Goal: Information Seeking & Learning: Learn about a topic

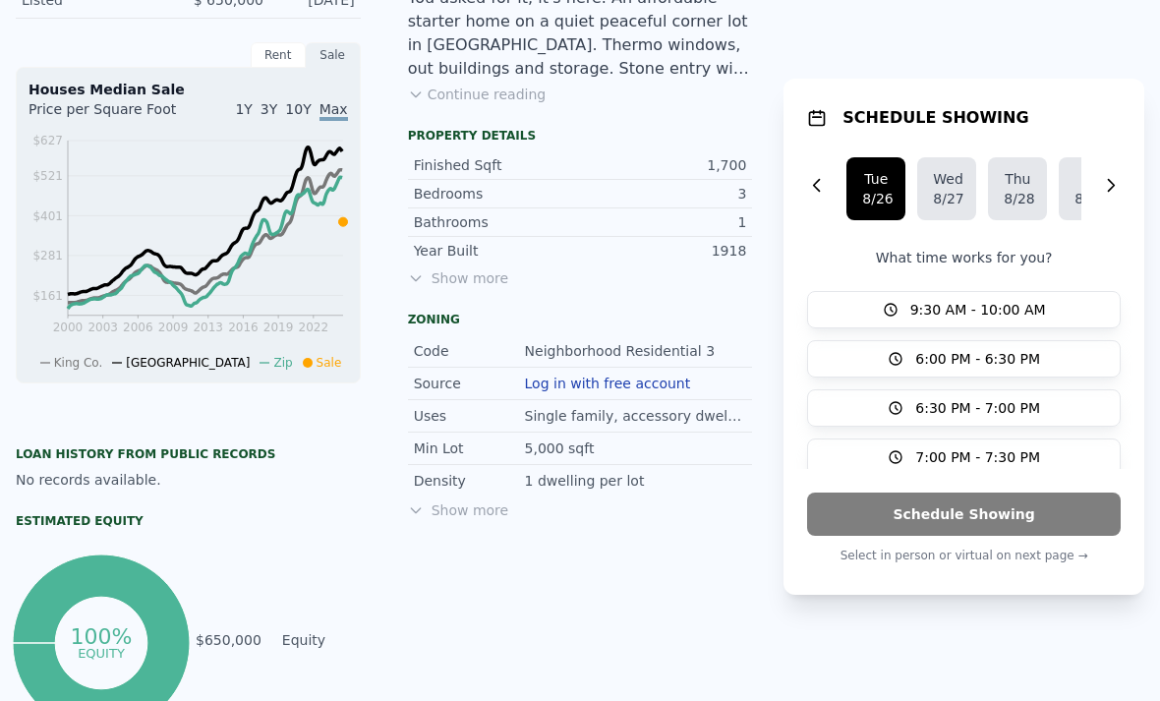
scroll to position [600, 0]
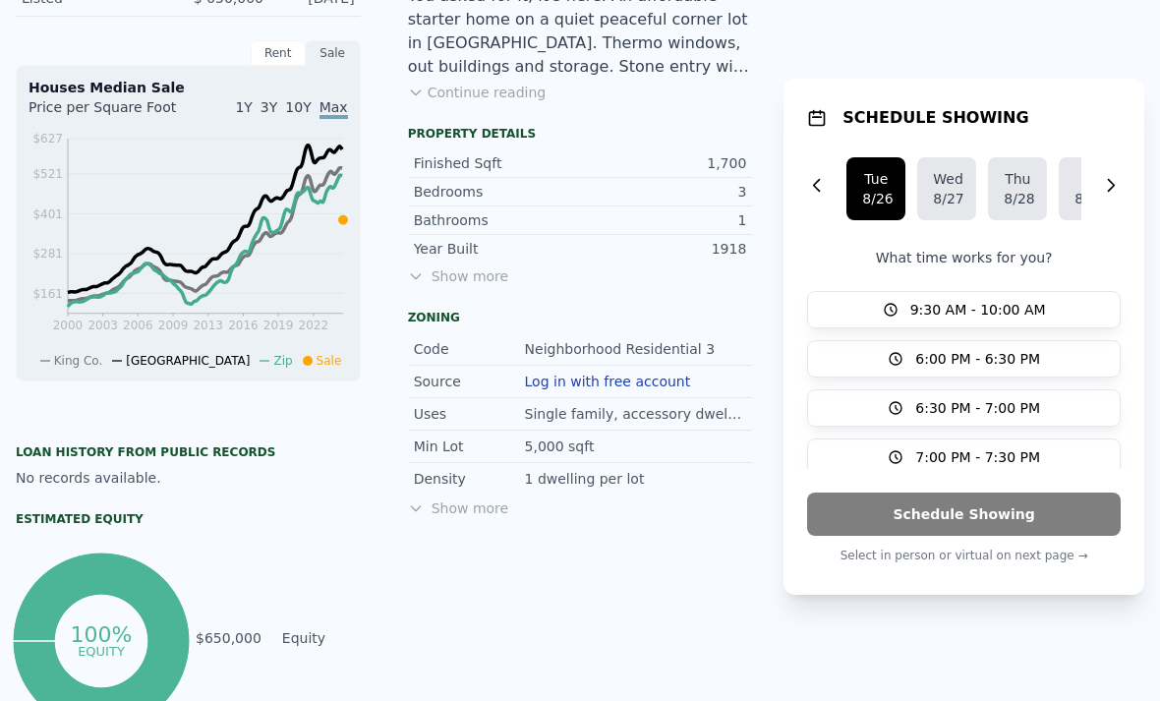
click at [474, 282] on span "Show more" at bounding box center [580, 276] width 345 height 20
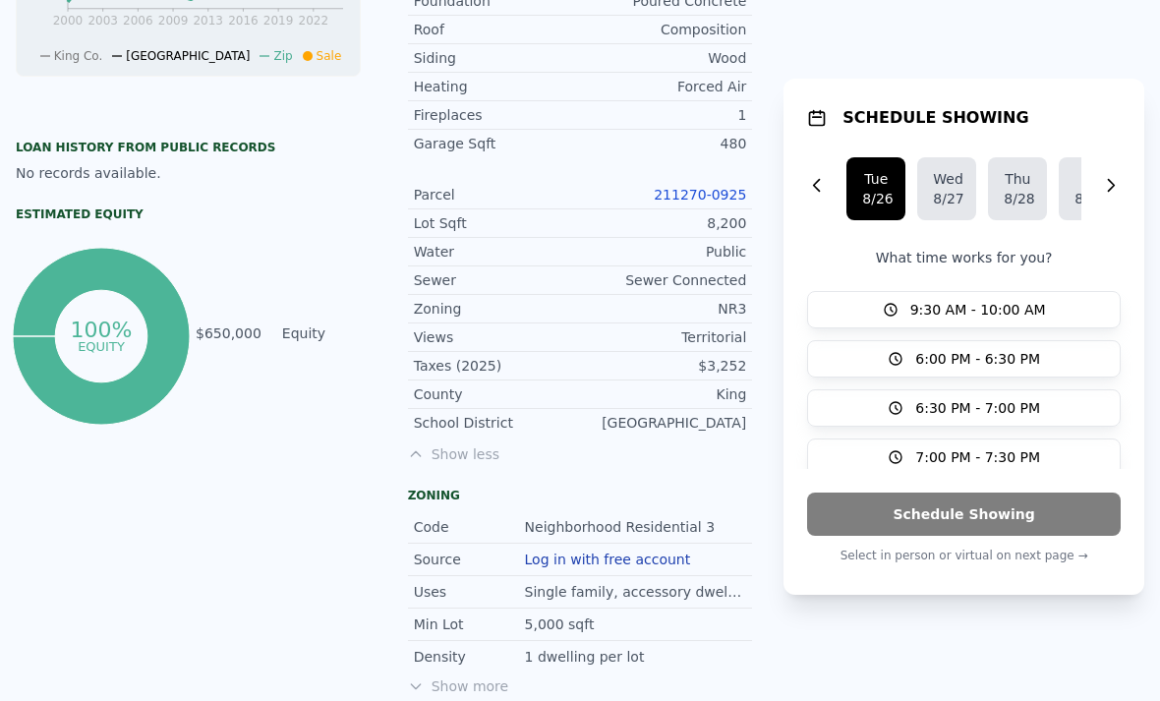
scroll to position [905, 0]
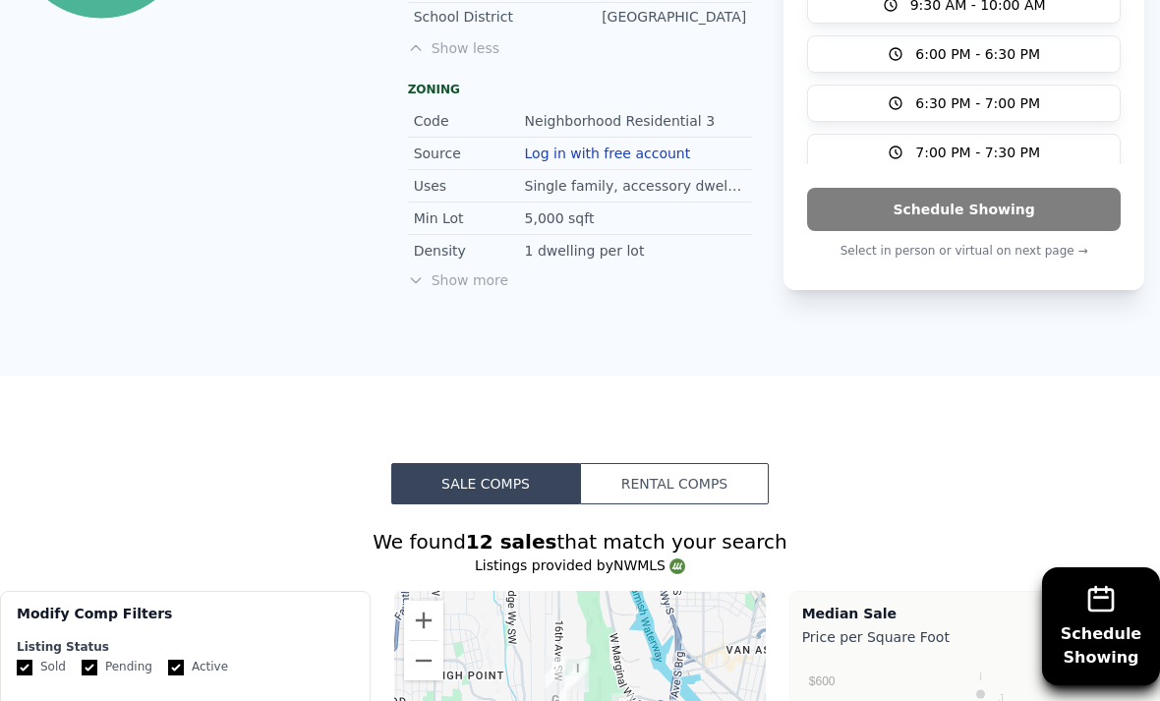
click at [518, 274] on div "Show more" at bounding box center [580, 280] width 345 height 20
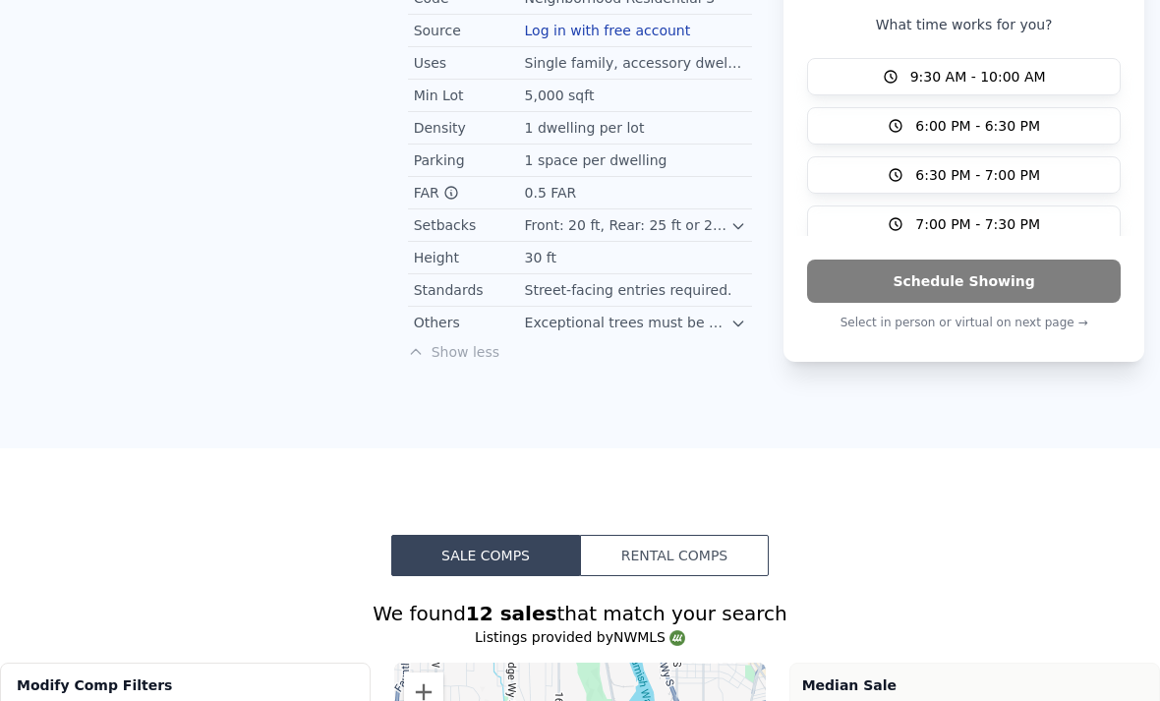
scroll to position [1434, 0]
click at [736, 218] on icon at bounding box center [738, 226] width 16 height 16
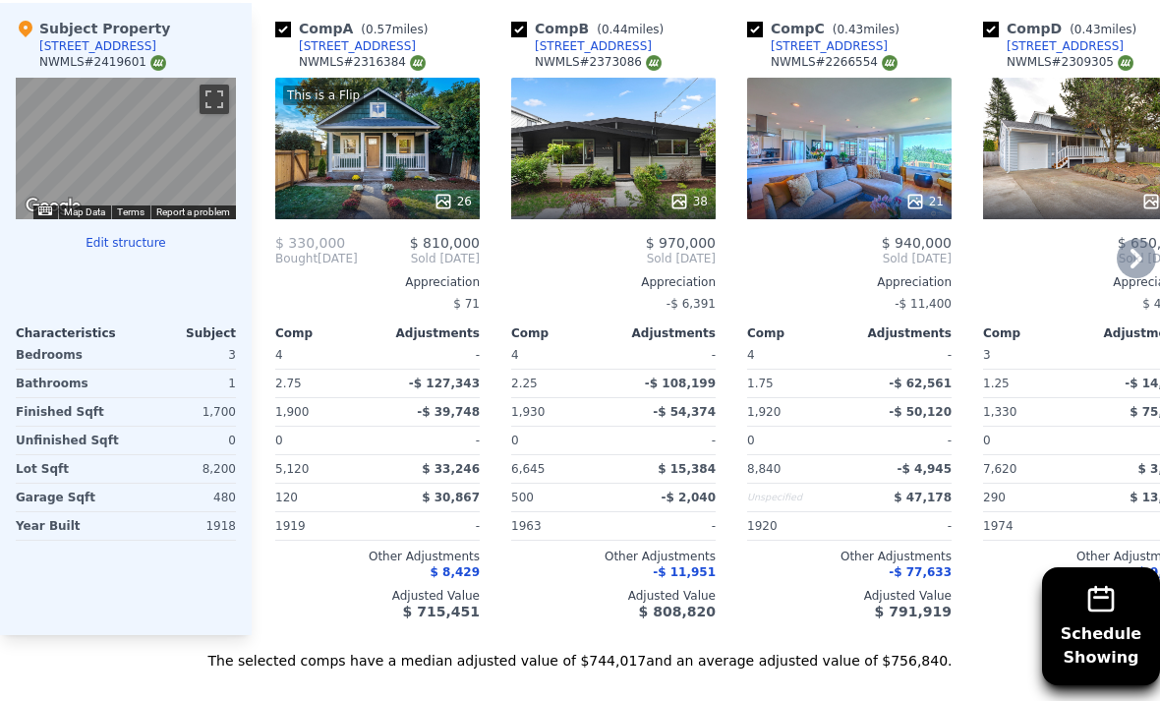
scroll to position [2506, 0]
click at [763, 489] on div "Unspecified" at bounding box center [796, 498] width 98 height 28
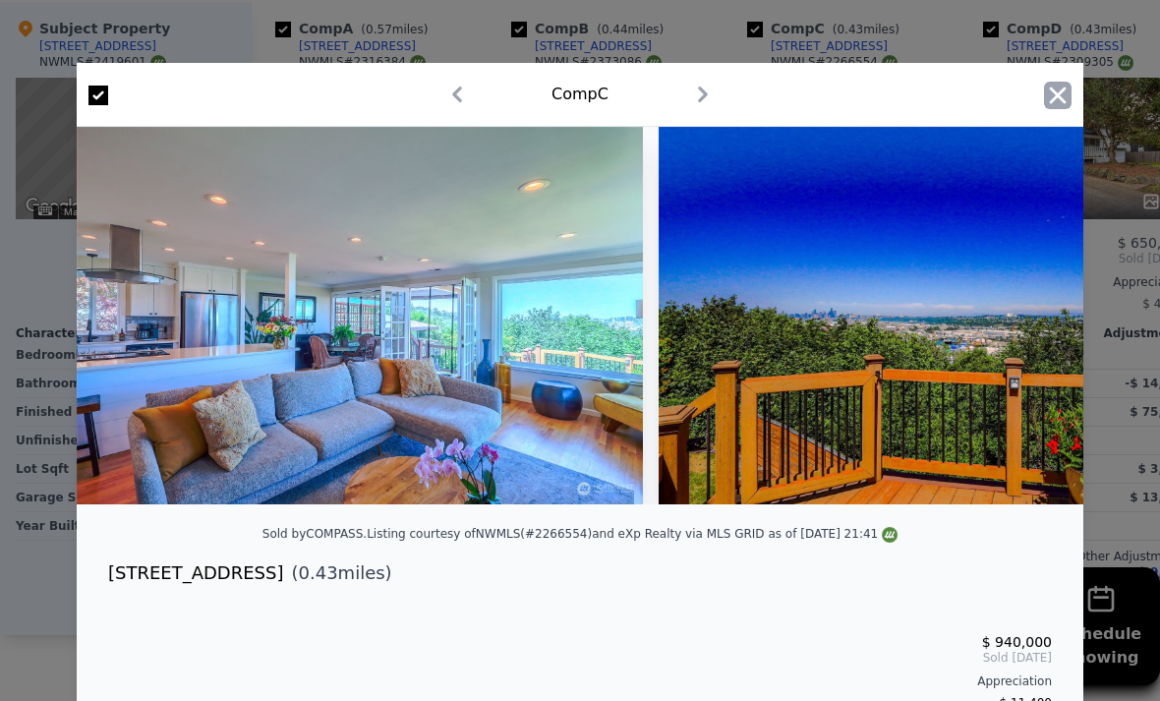
click at [1045, 107] on icon "button" at bounding box center [1058, 96] width 28 height 28
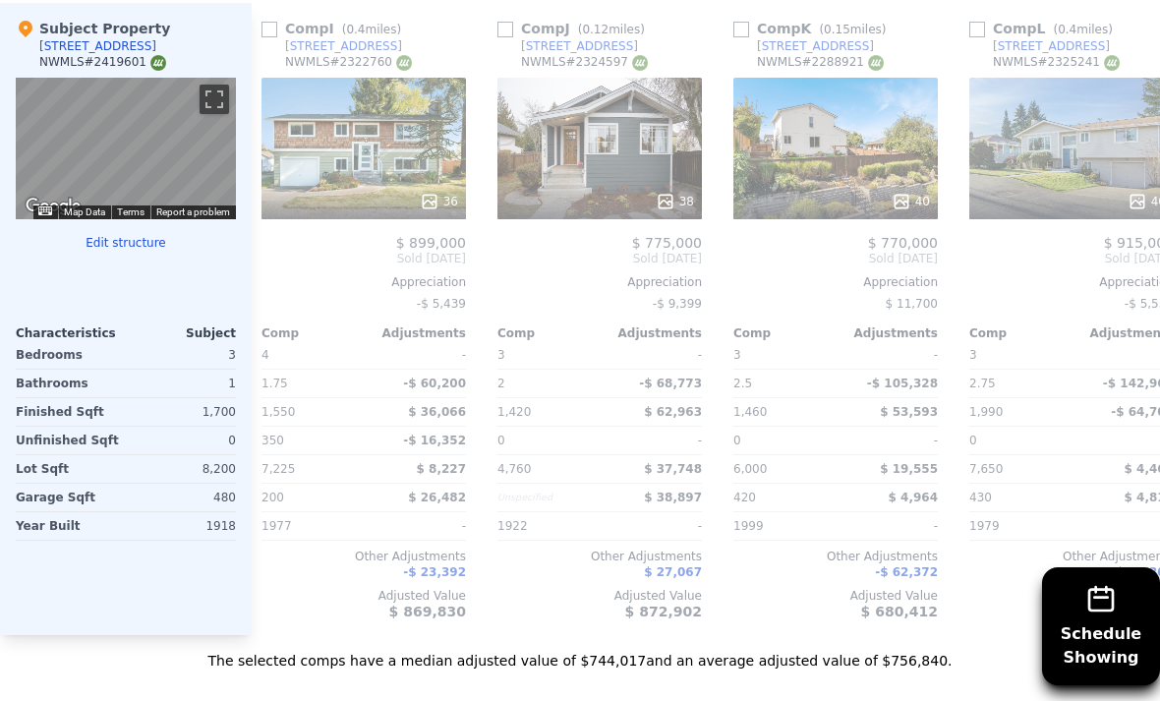
scroll to position [0, 1904]
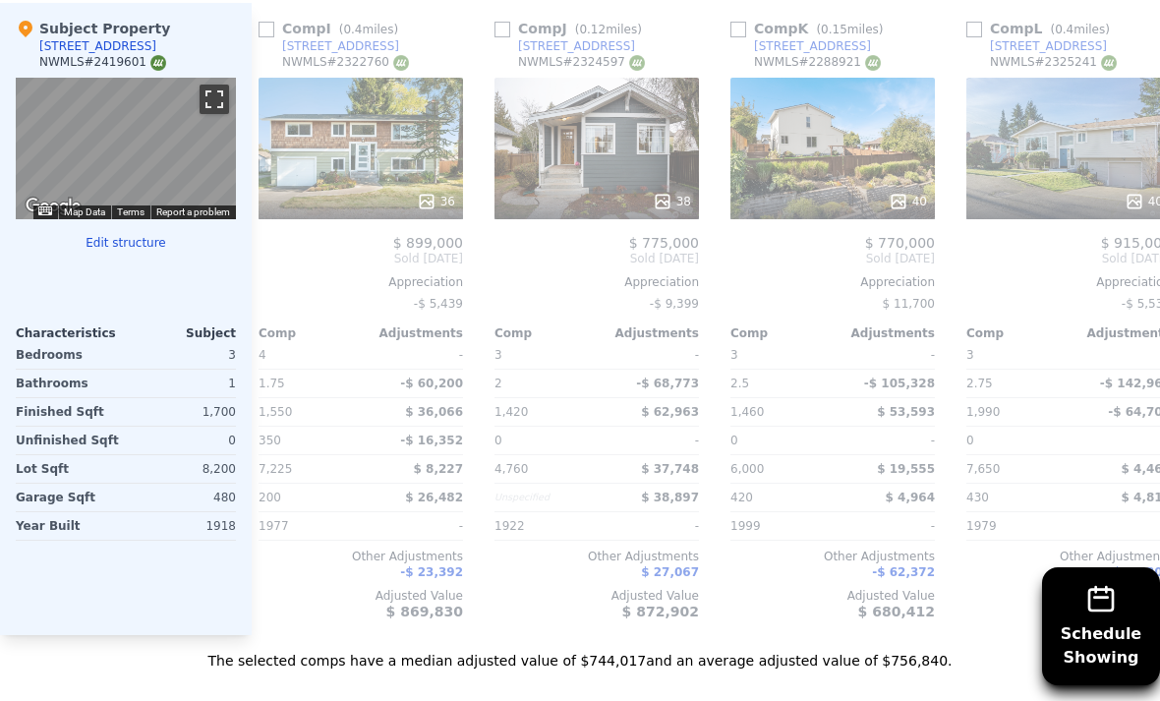
click at [210, 110] on button "Toggle fullscreen view" at bounding box center [213, 99] width 29 height 29
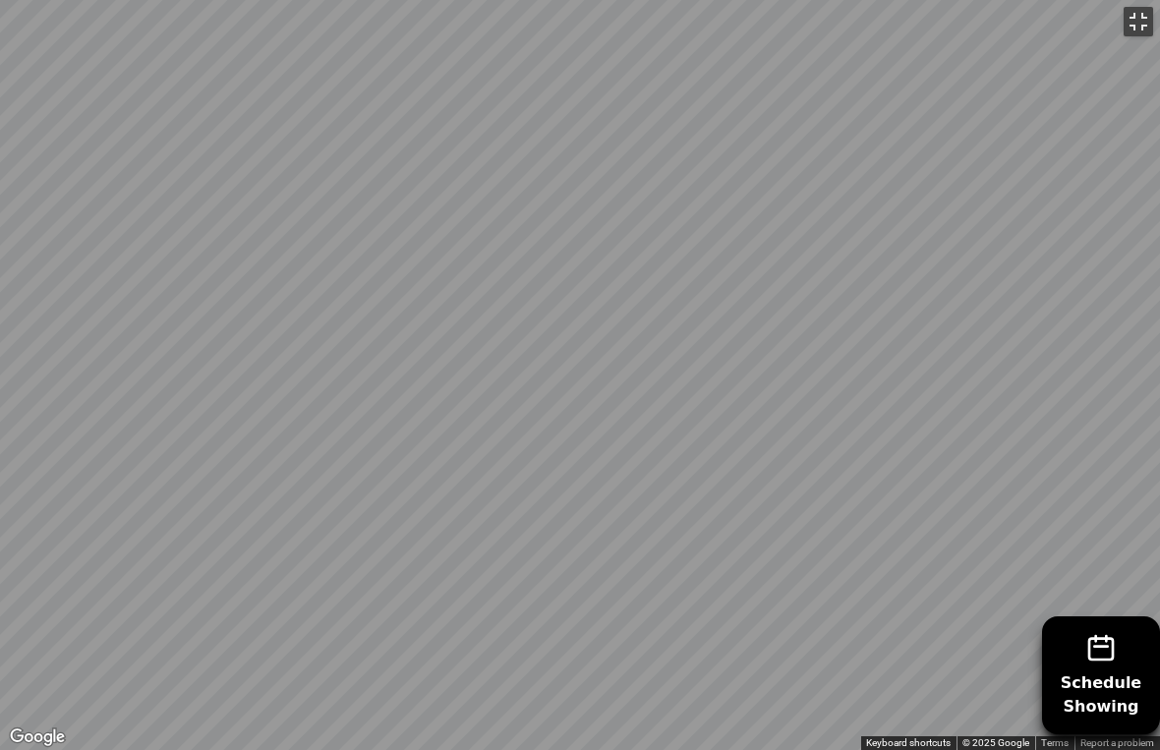
click at [1137, 28] on button "Toggle fullscreen view" at bounding box center [1137, 21] width 29 height 29
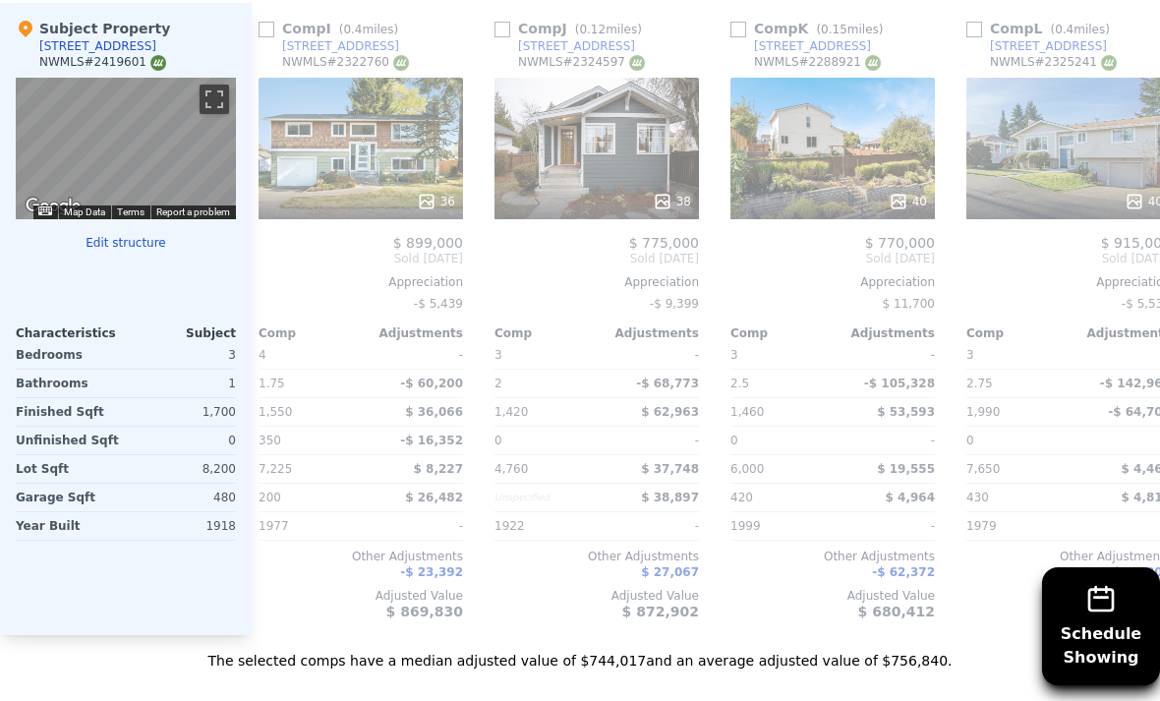
click at [42, 206] on img "Keyboard shortcuts" at bounding box center [45, 210] width 14 height 9
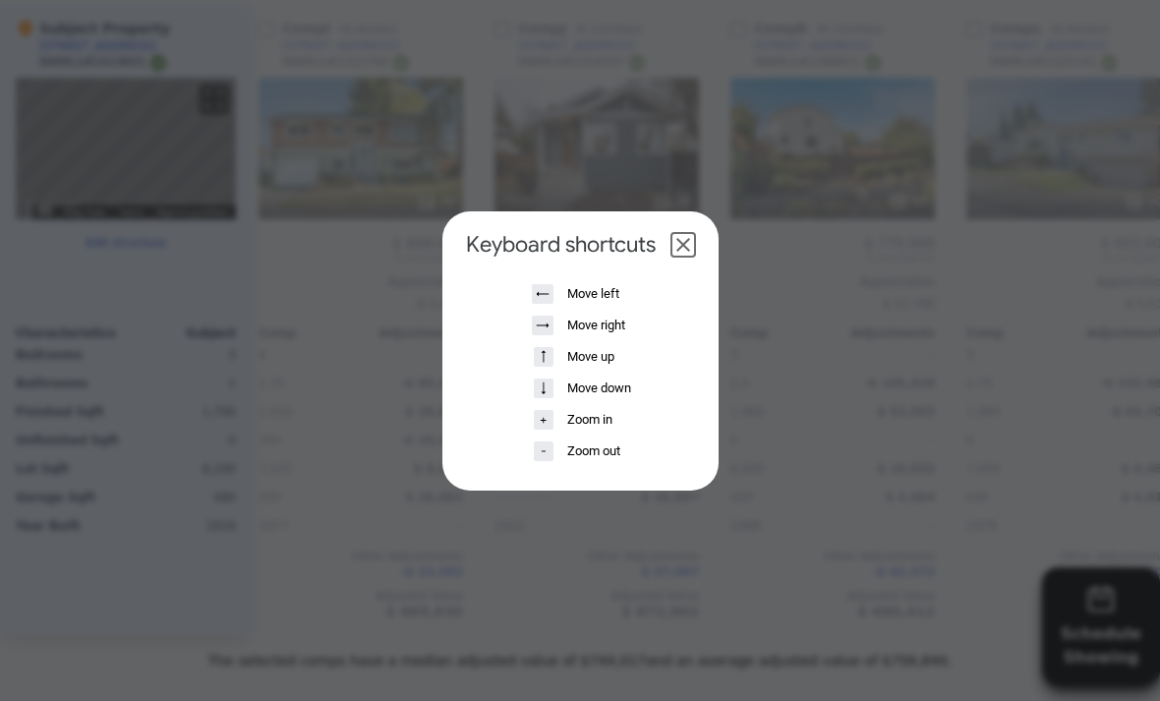
click at [442, 211] on dialog "Keyboard shortcuts ← Move left → Move right ↑ Move up ↓ Move down + Zoom in - Z…" at bounding box center [580, 350] width 276 height 279
click at [617, 327] on td "Move right" at bounding box center [599, 325] width 76 height 31
click at [685, 252] on button "Close dialog" at bounding box center [683, 245] width 24 height 24
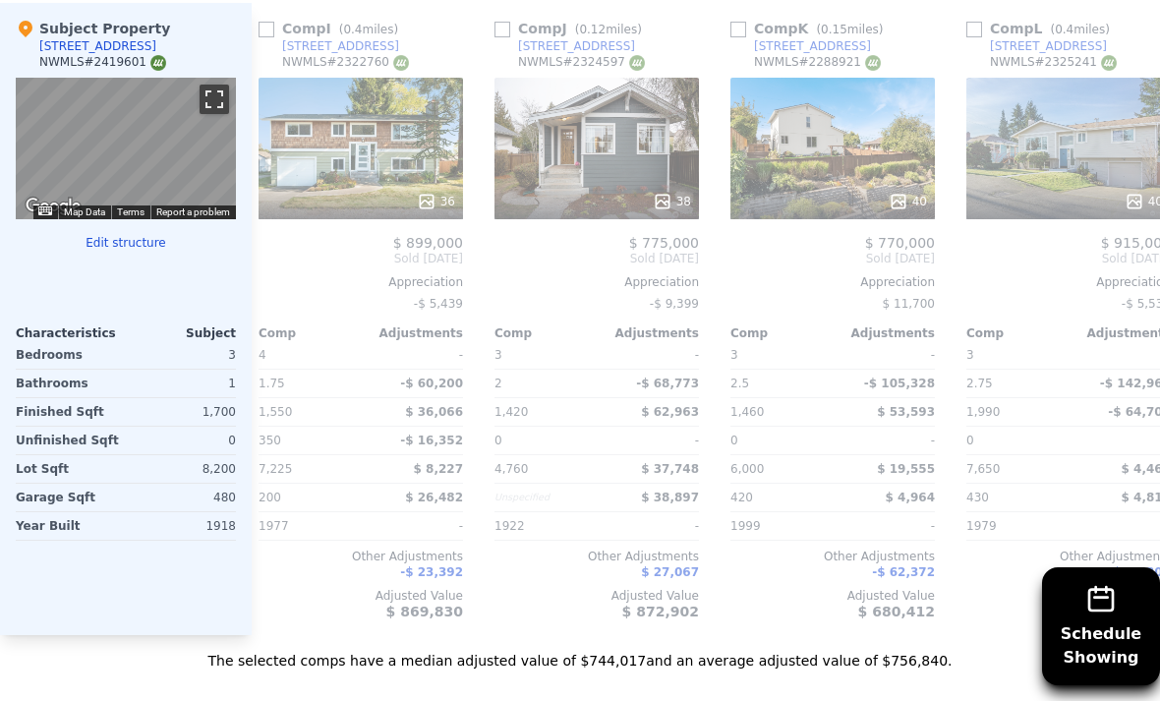
click at [223, 85] on button "Toggle fullscreen view" at bounding box center [213, 99] width 29 height 29
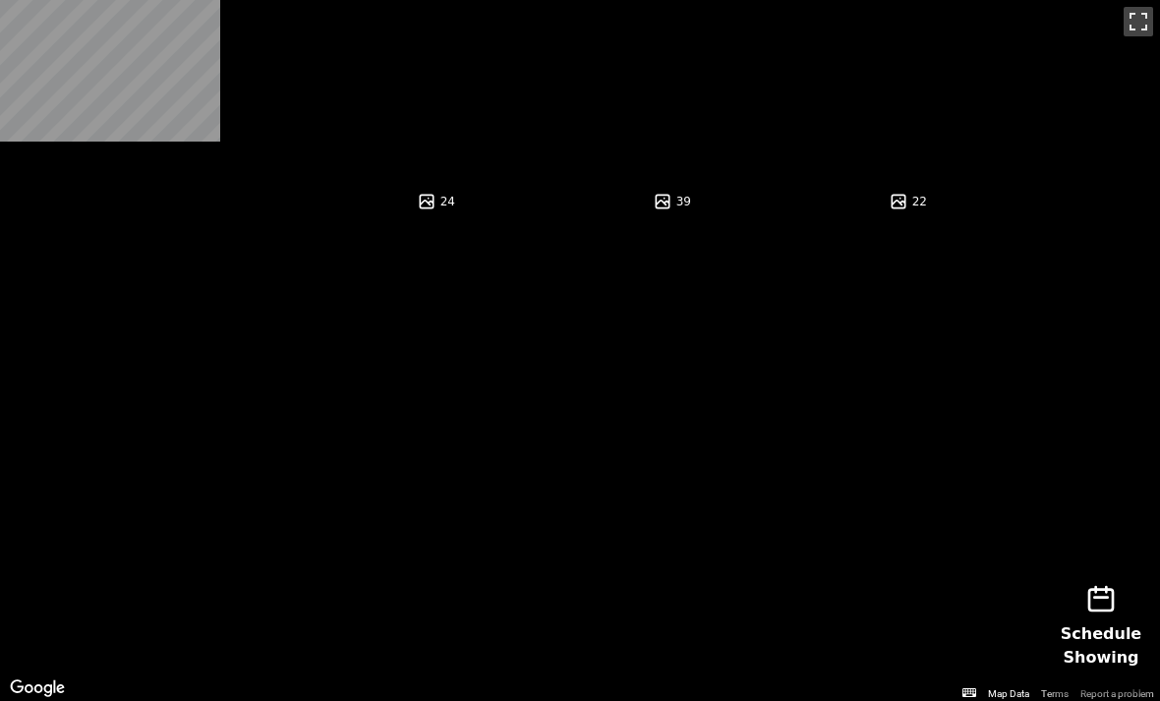
scroll to position [0, 725]
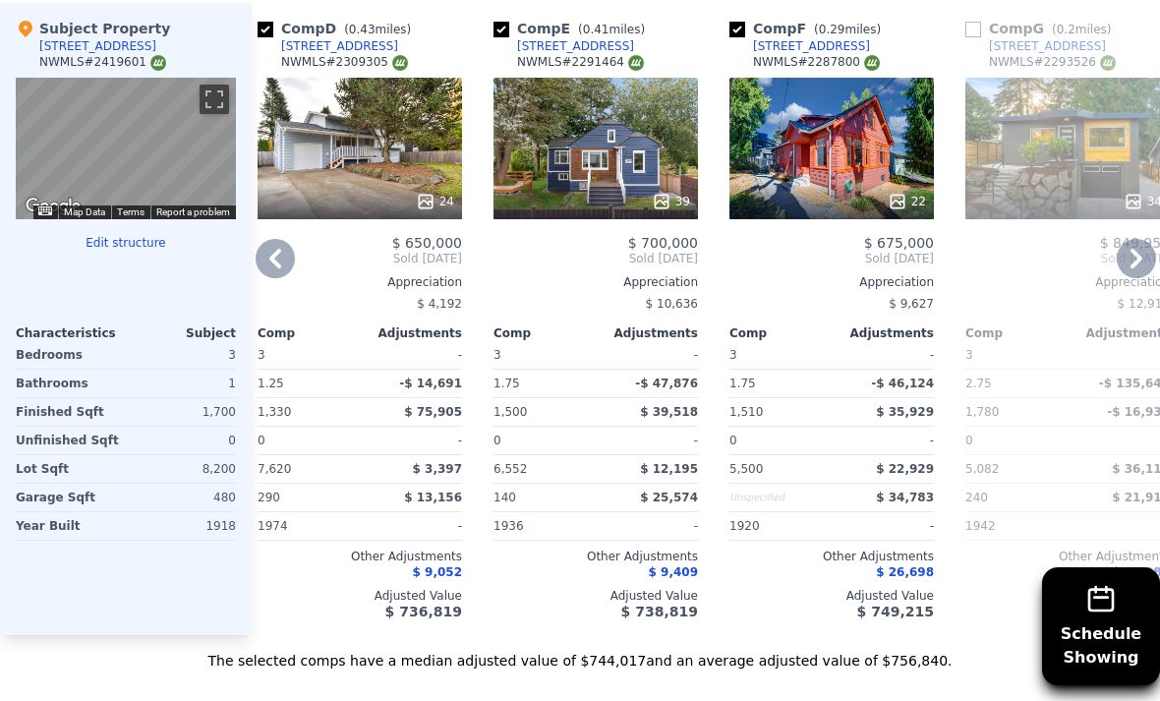
click at [998, 192] on div "34" at bounding box center [1068, 202] width 188 height 20
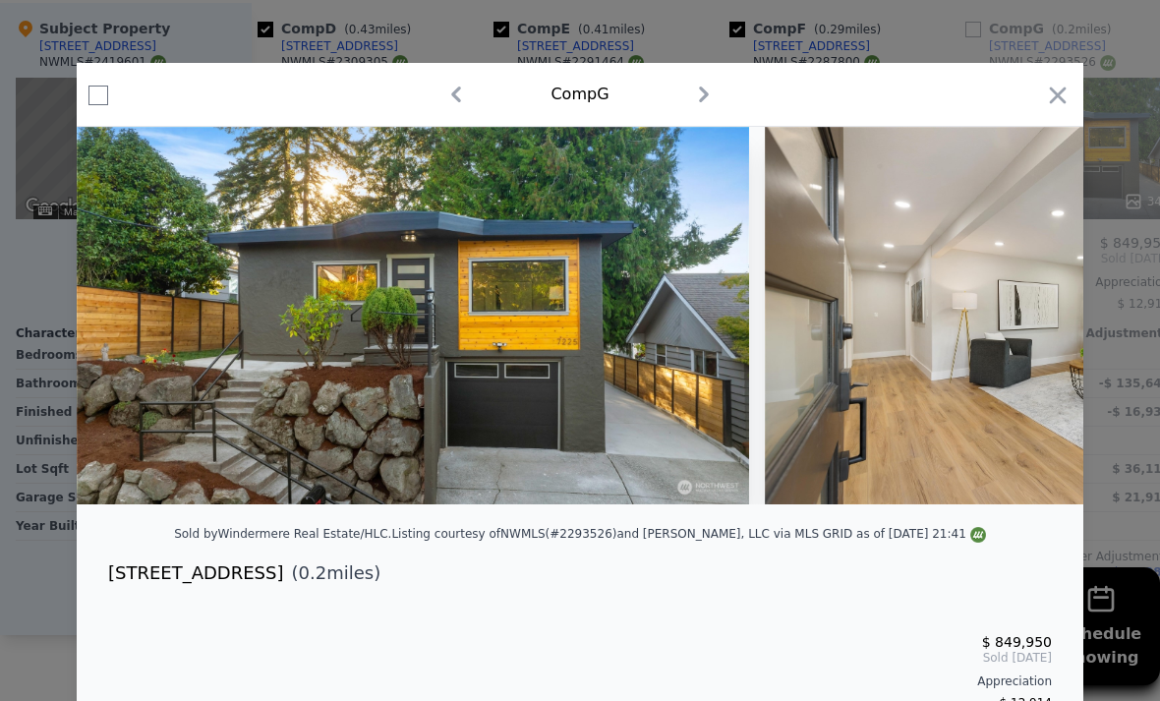
click at [1037, 121] on div "Comp G" at bounding box center [580, 95] width 1006 height 64
click at [1047, 102] on icon "button" at bounding box center [1058, 96] width 28 height 28
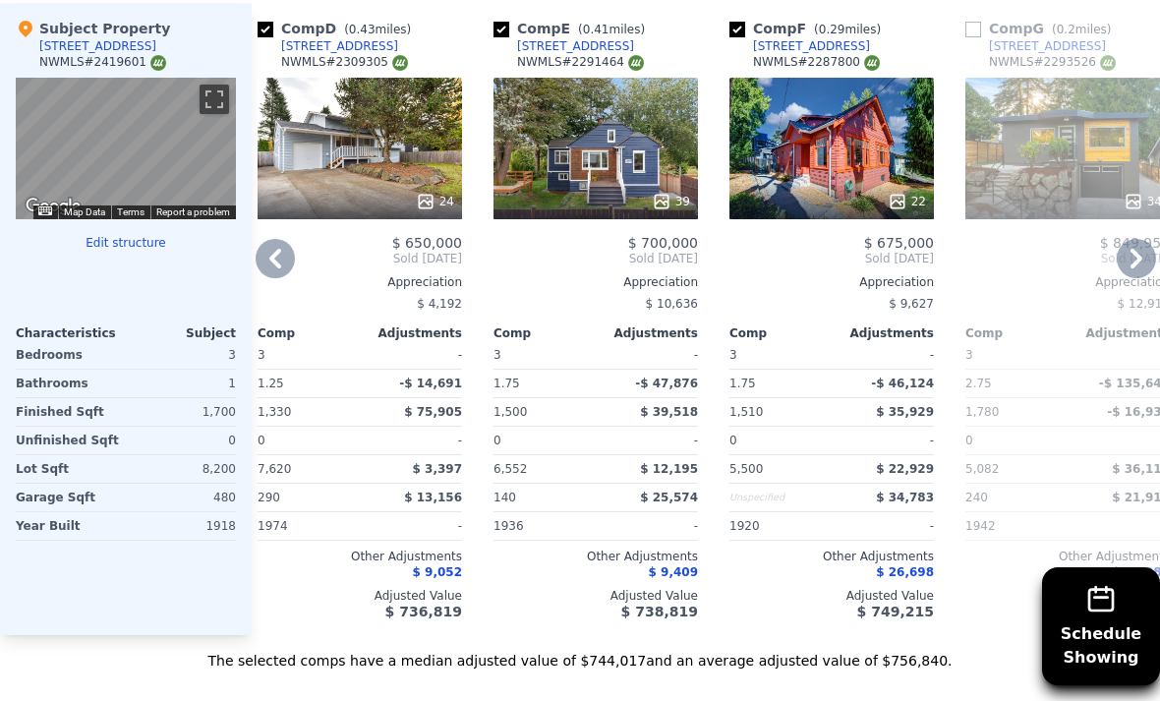
click at [401, 119] on div "24" at bounding box center [359, 149] width 204 height 142
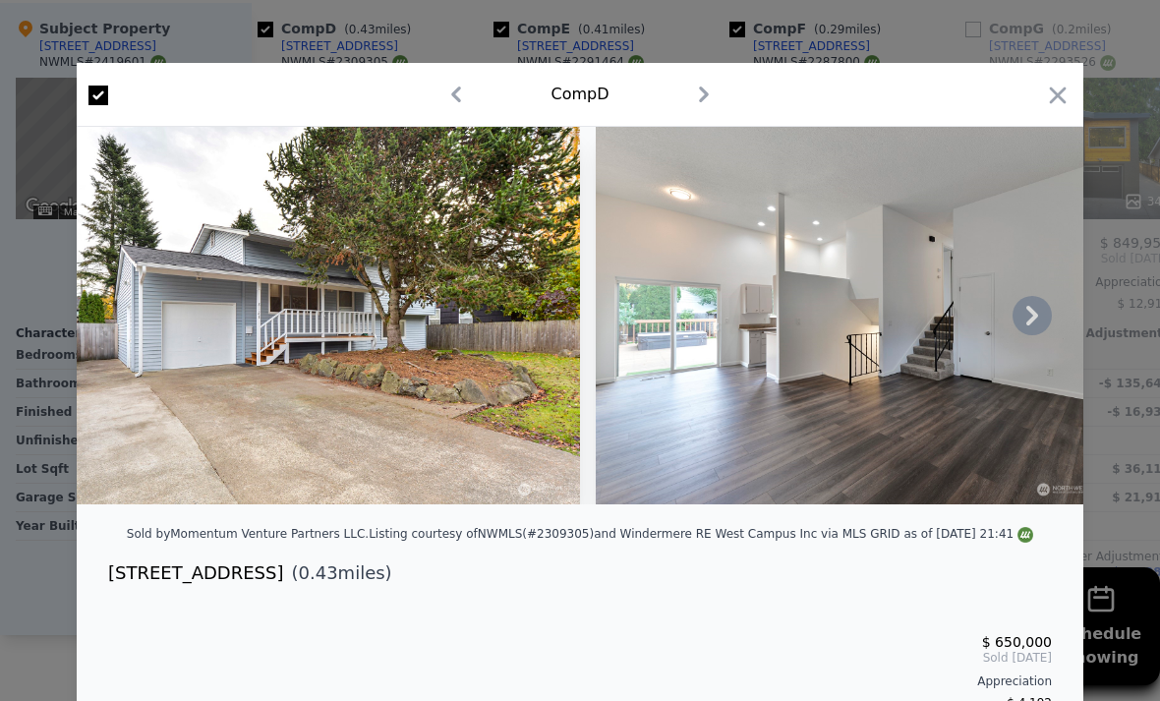
click at [898, 253] on img at bounding box center [847, 315] width 503 height 377
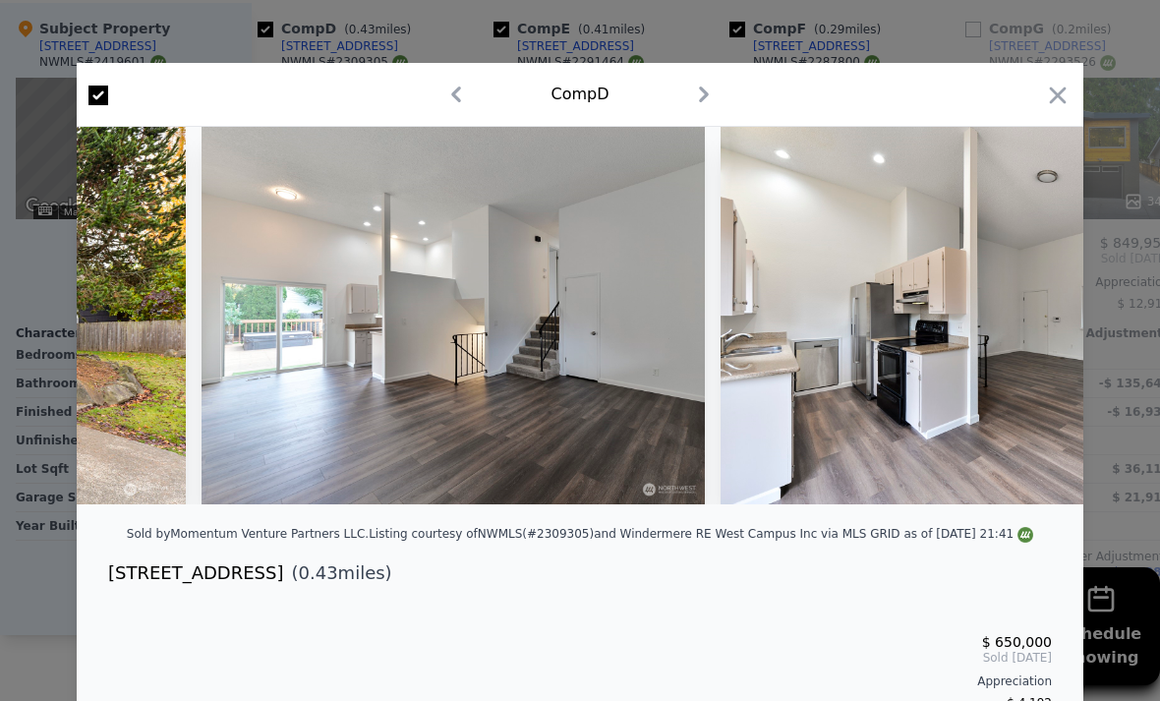
click at [1030, 77] on div "Comp D" at bounding box center [580, 95] width 1006 height 64
click at [1054, 108] on icon "button" at bounding box center [1058, 96] width 28 height 28
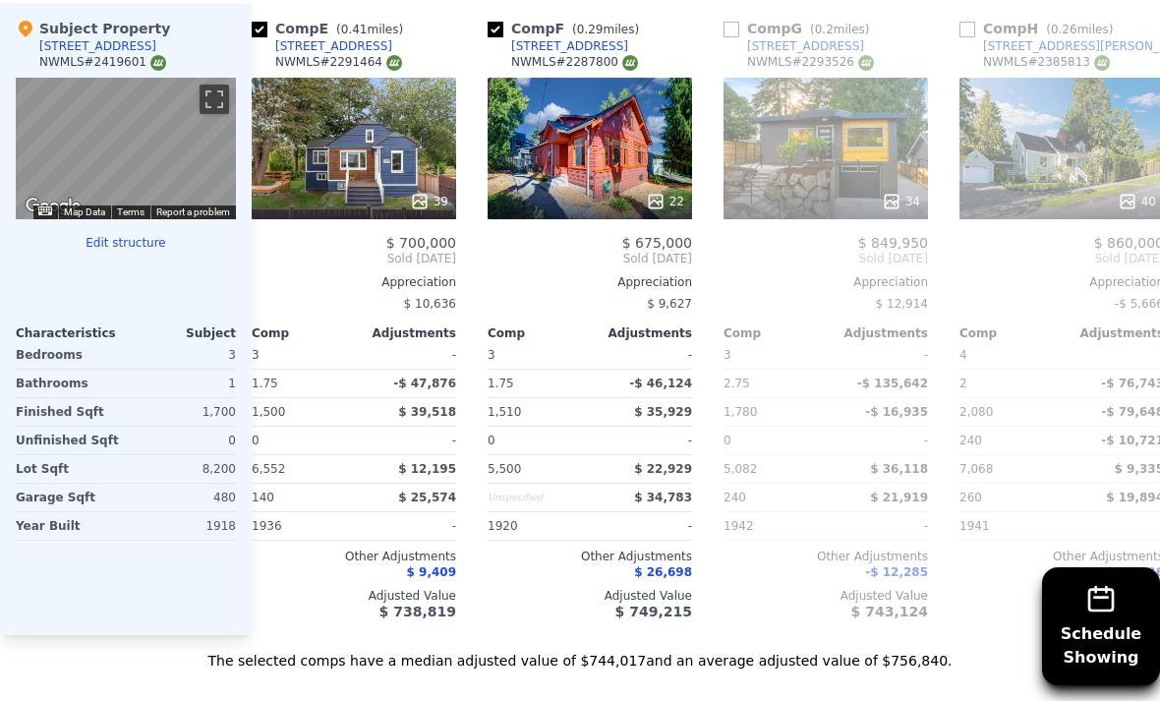
scroll to position [0, 964]
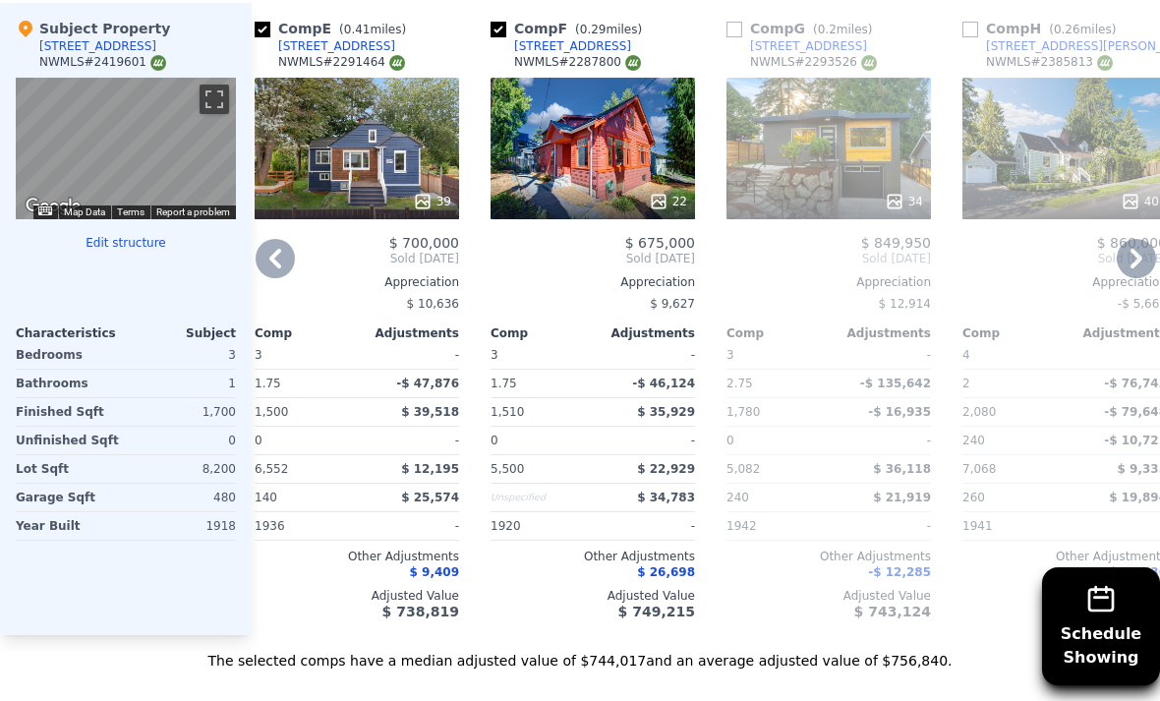
click at [615, 184] on div at bounding box center [592, 201] width 204 height 35
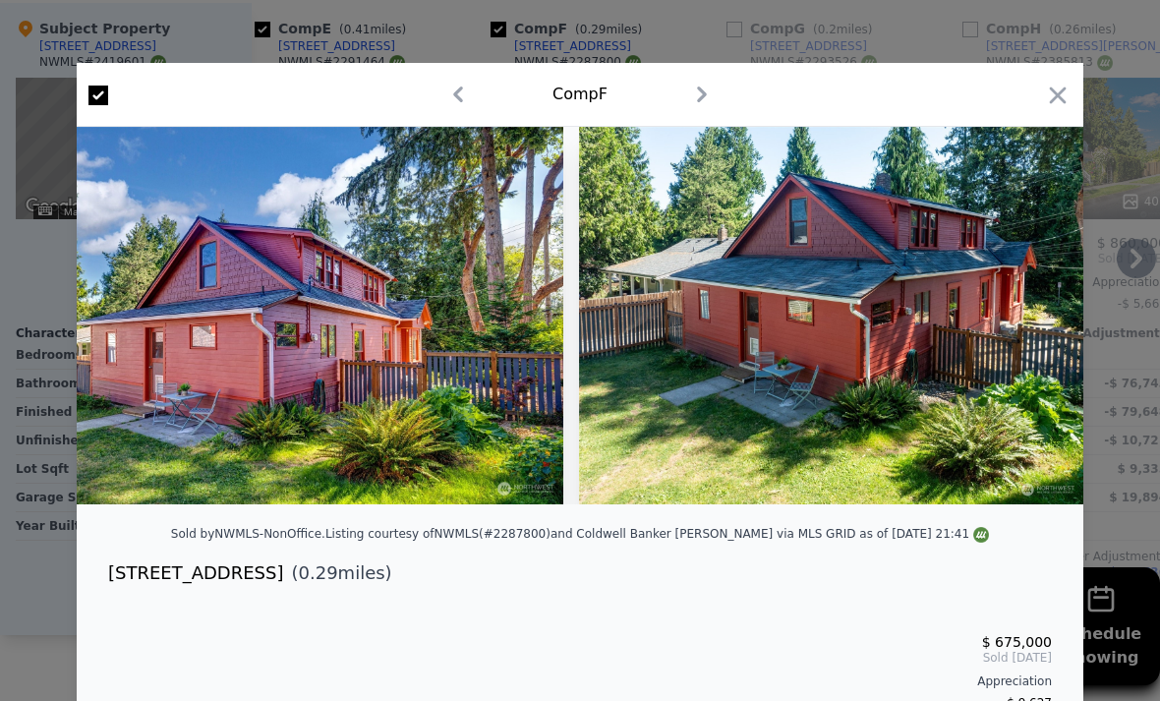
scroll to position [0, 11084]
click at [1058, 85] on icon "button" at bounding box center [1058, 96] width 28 height 28
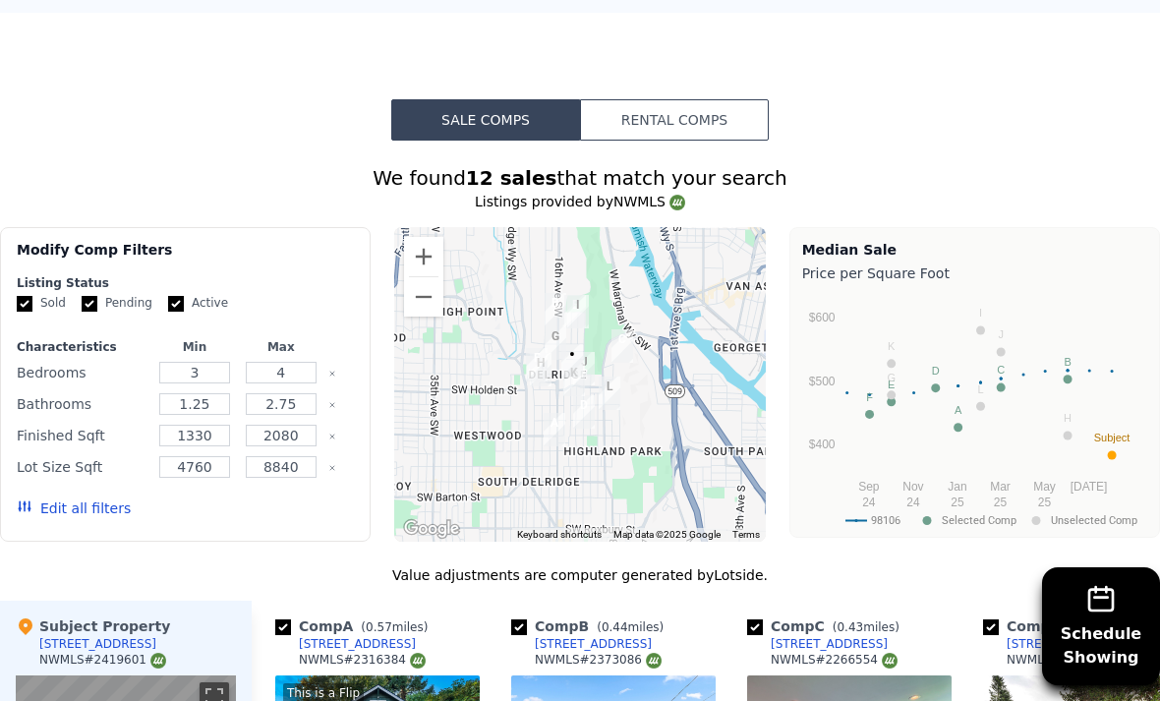
scroll to position [1908, 0]
click at [745, 100] on button "Rental Comps" at bounding box center [674, 120] width 189 height 41
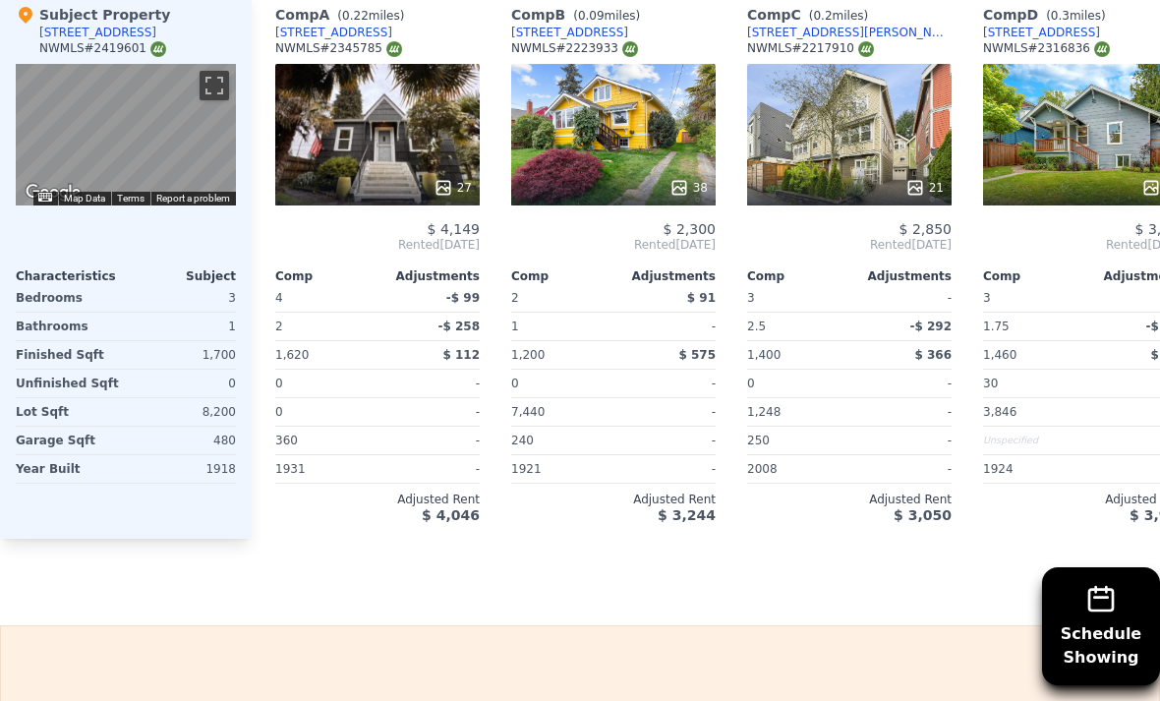
scroll to position [2500, 0]
click at [878, 177] on div at bounding box center [849, 187] width 204 height 35
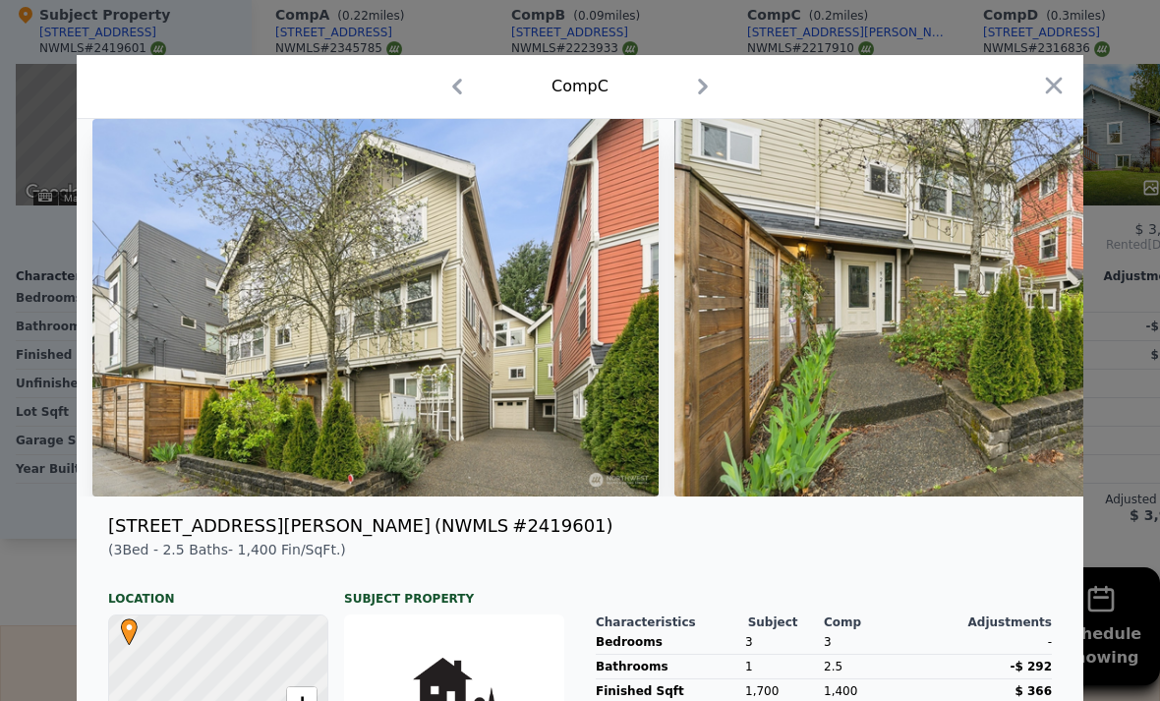
click at [1026, 84] on div "Comp C" at bounding box center [579, 86] width 975 height 31
click at [1045, 91] on icon "button" at bounding box center [1054, 86] width 28 height 28
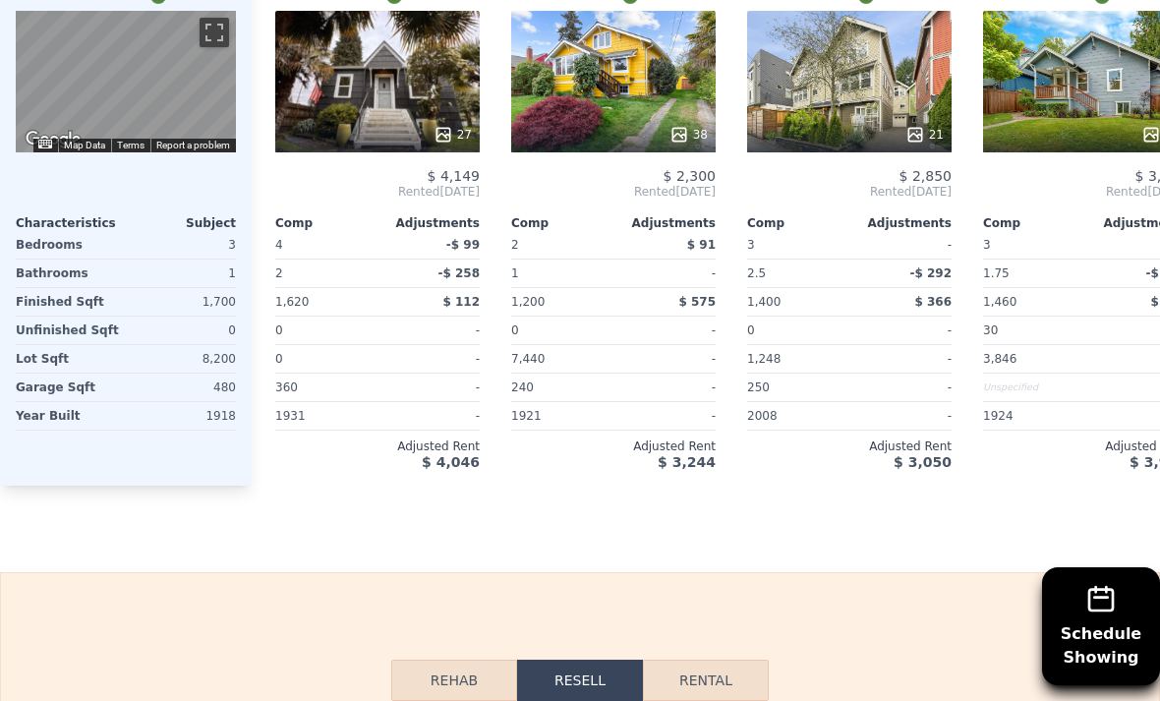
scroll to position [2543, 0]
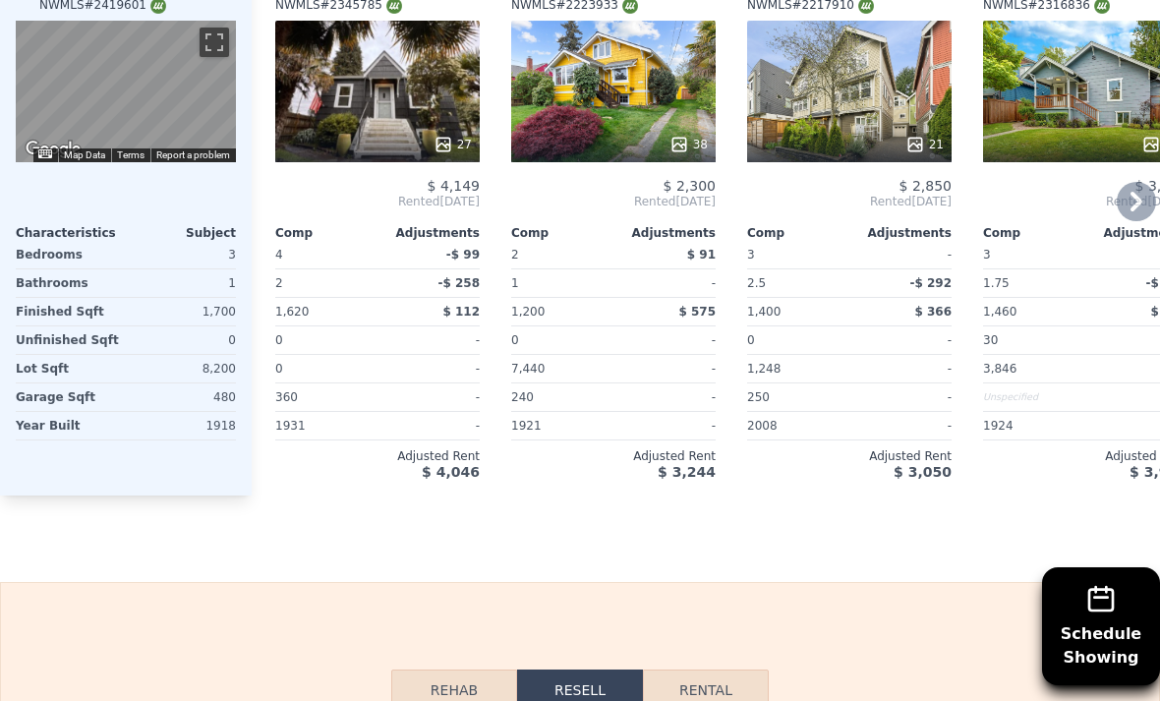
click at [419, 71] on div "27" at bounding box center [377, 92] width 204 height 142
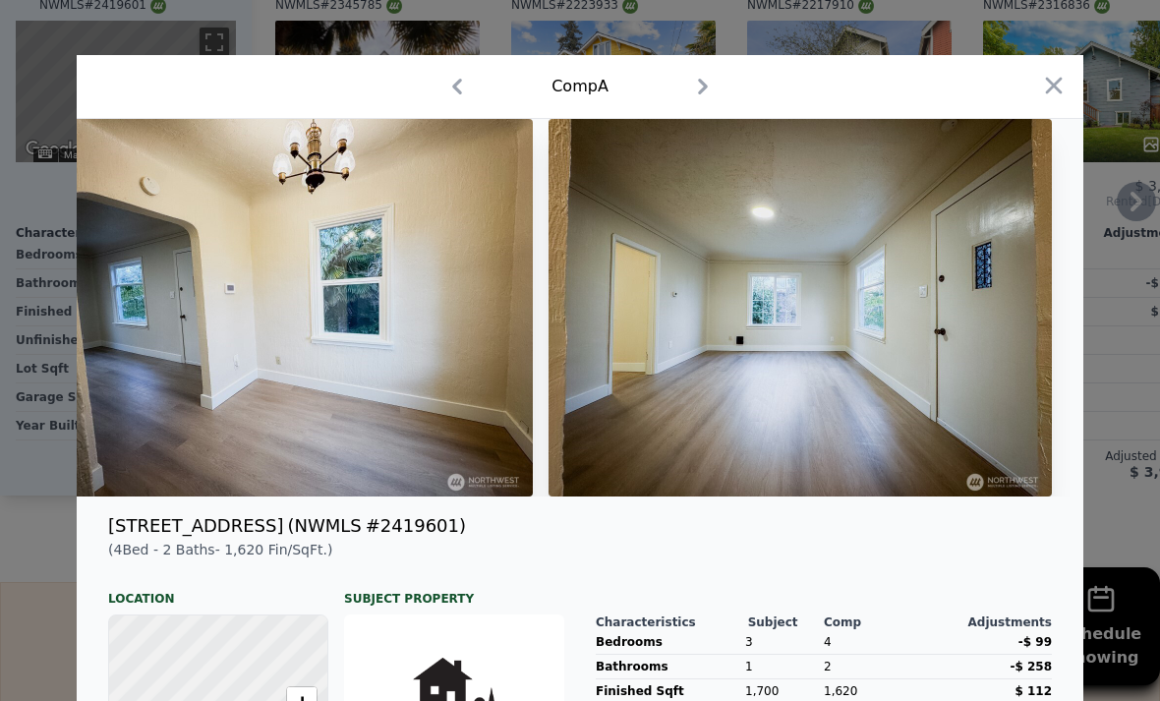
scroll to position [0, 0]
click at [1048, 85] on icon "button" at bounding box center [1054, 86] width 28 height 28
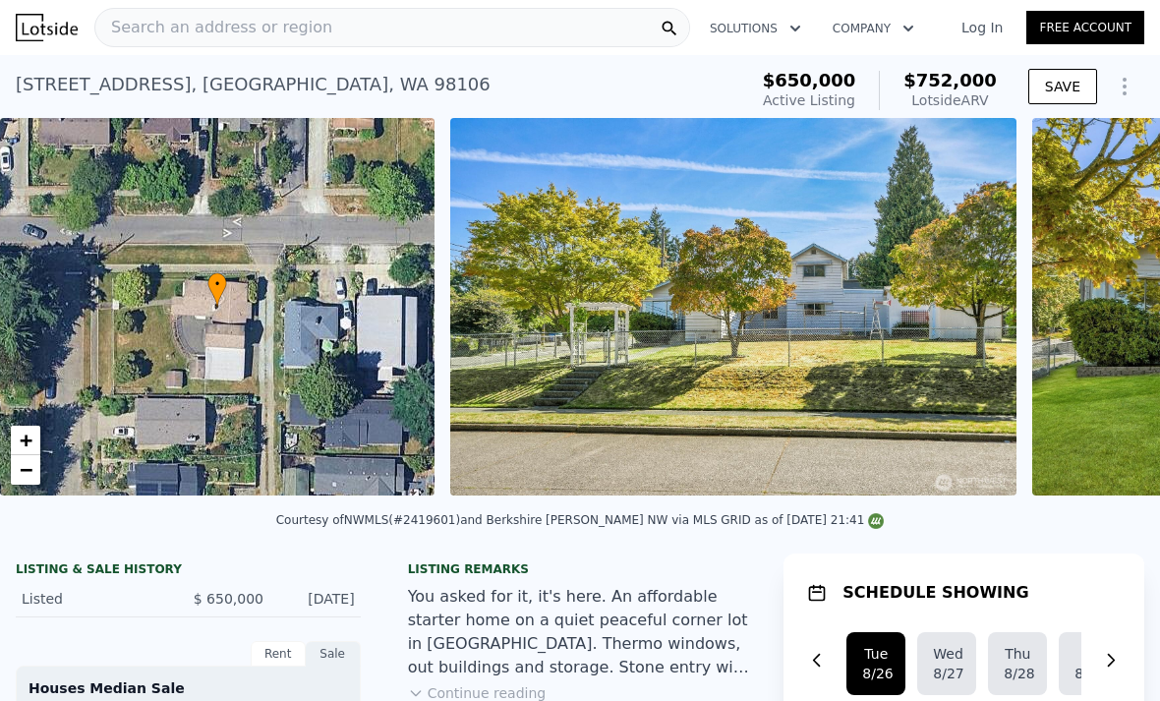
scroll to position [-10, 0]
click at [111, 418] on div "• + −" at bounding box center [217, 306] width 434 height 377
click at [930, 311] on img at bounding box center [733, 306] width 566 height 377
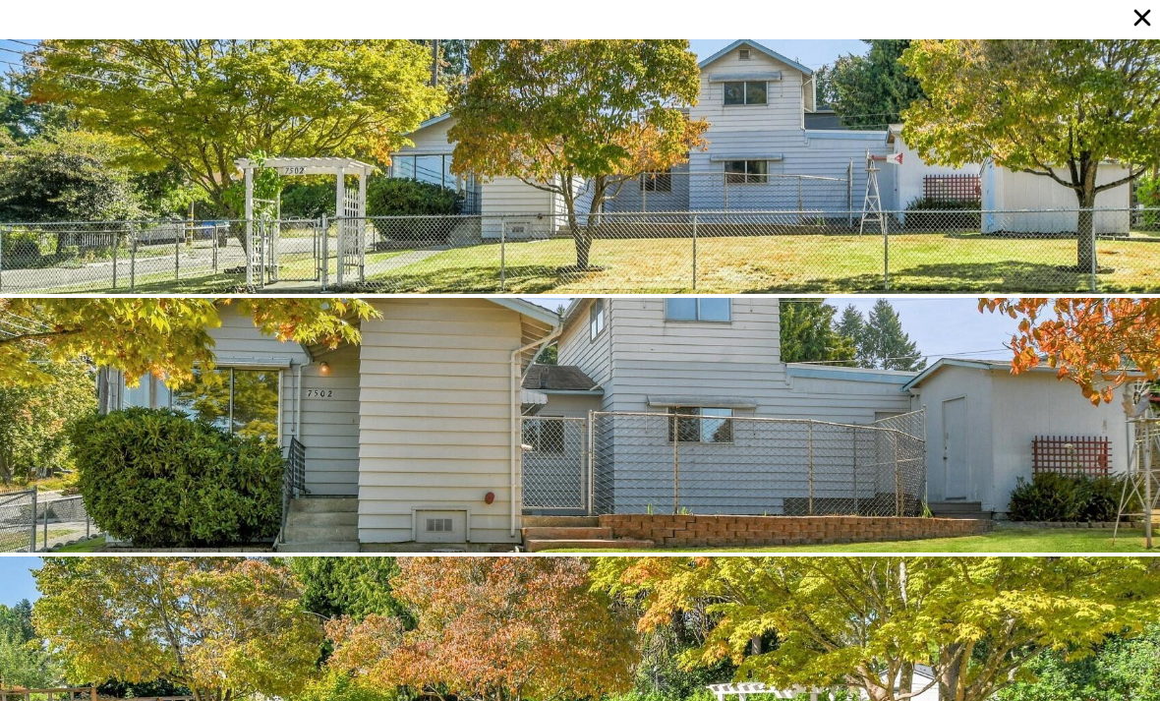
click at [901, 315] on div at bounding box center [580, 425] width 1160 height 255
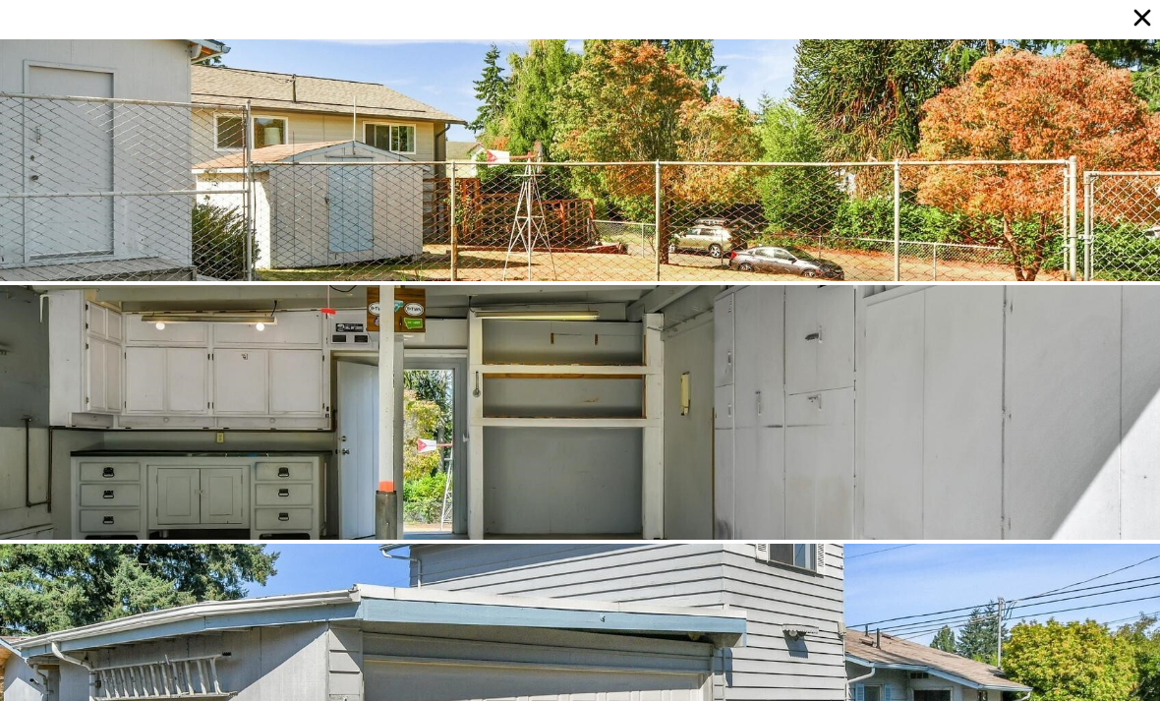
scroll to position [4406, 0]
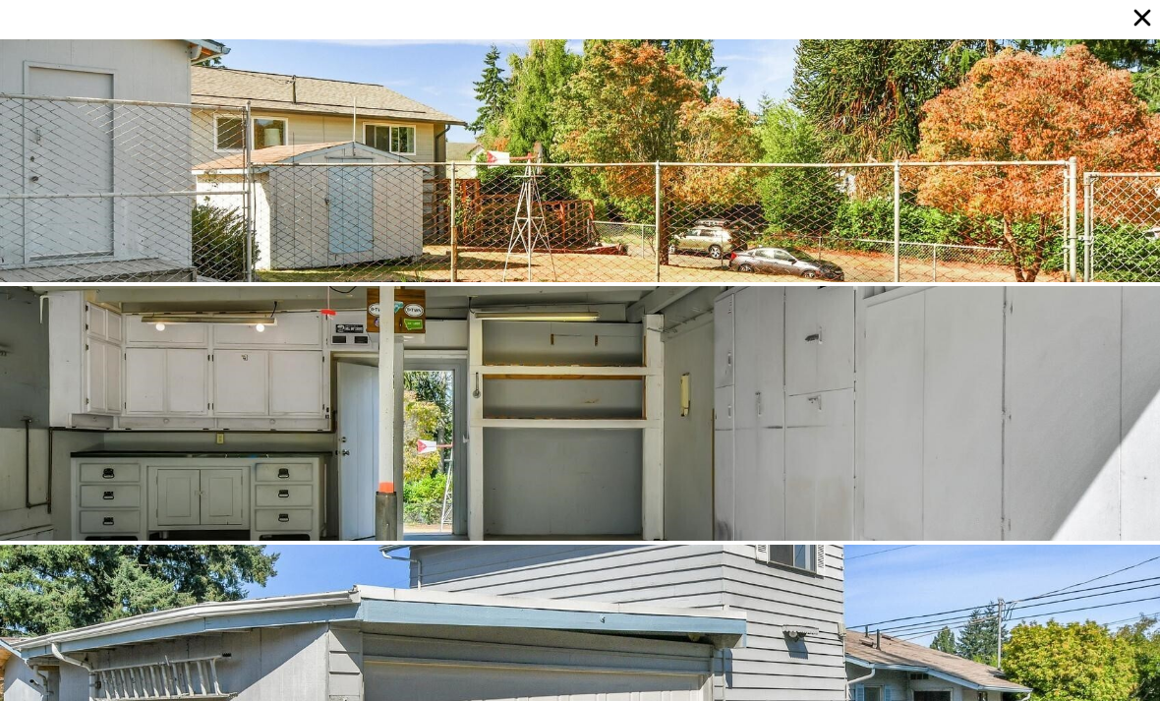
click at [107, 397] on div at bounding box center [580, 413] width 1160 height 255
click at [149, 392] on div at bounding box center [580, 413] width 1160 height 255
click at [137, 320] on div at bounding box center [580, 413] width 1160 height 255
click at [914, 135] on div at bounding box center [580, 155] width 1160 height 255
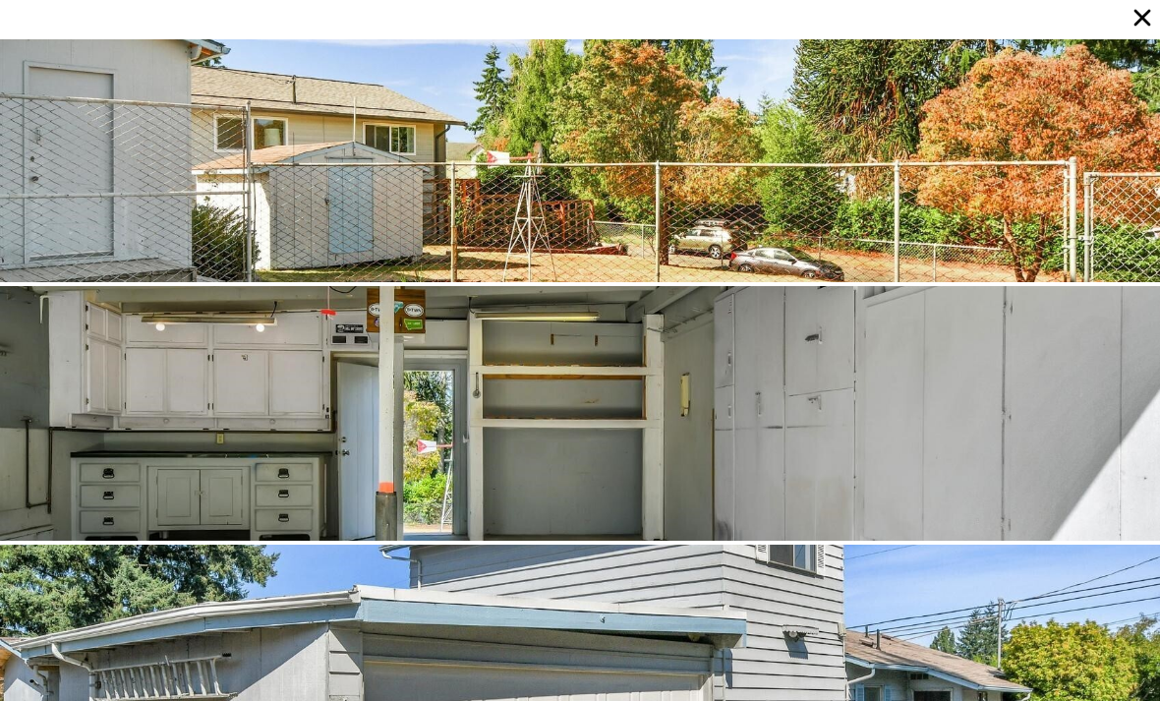
scroll to position [0, 0]
